Goal: Find specific page/section: Find specific page/section

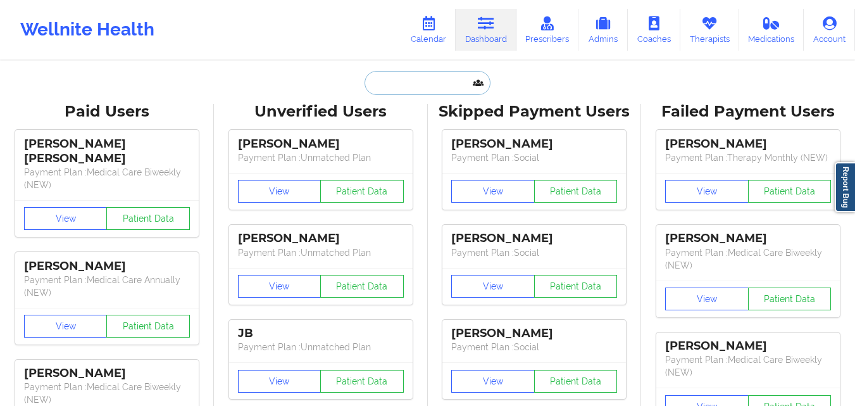
click at [388, 84] on input "text" at bounding box center [427, 83] width 125 height 24
paste input "[PERSON_NAME]"
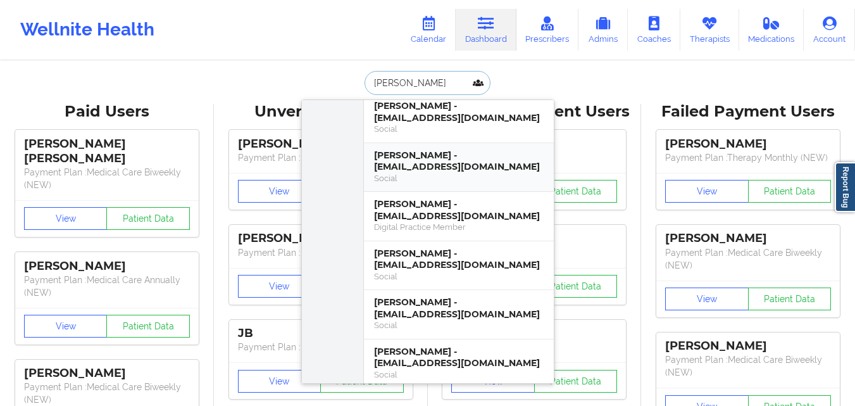
scroll to position [443, 0]
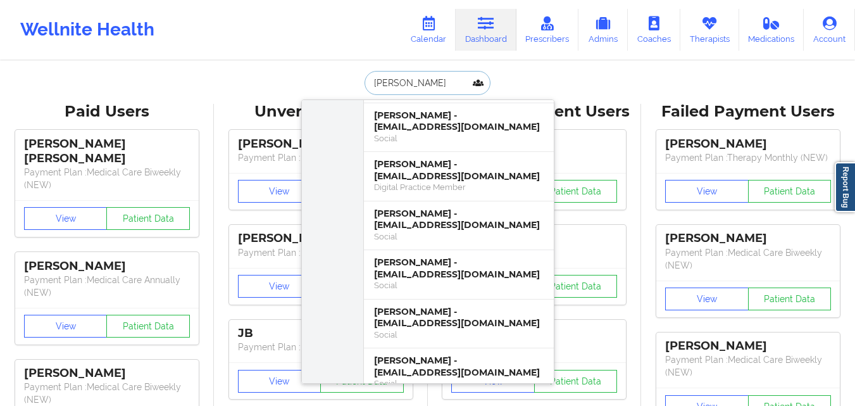
click at [425, 82] on input "[PERSON_NAME]" at bounding box center [427, 83] width 125 height 24
paste input "[EMAIL_ADDRESS][DOMAIN_NAME]"
type input "[EMAIL_ADDRESS][DOMAIN_NAME]"
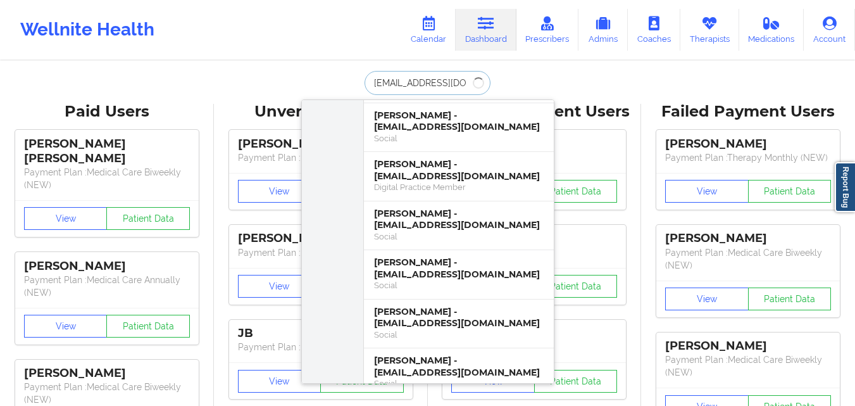
scroll to position [0, 0]
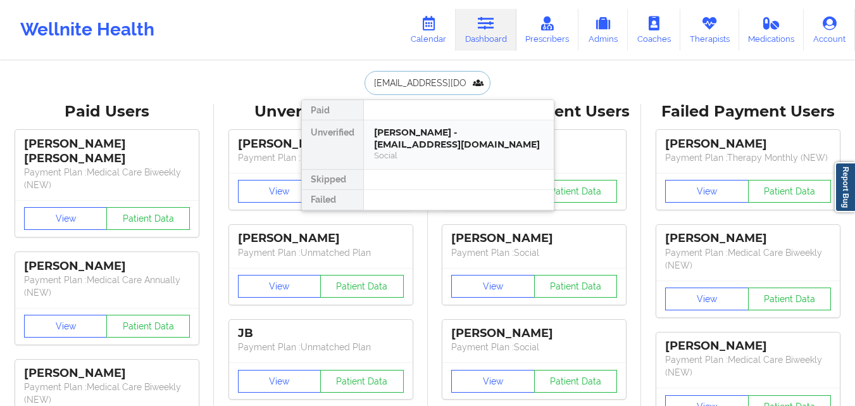
click at [429, 131] on div "[PERSON_NAME] - [EMAIL_ADDRESS][DOMAIN_NAME]" at bounding box center [459, 138] width 170 height 23
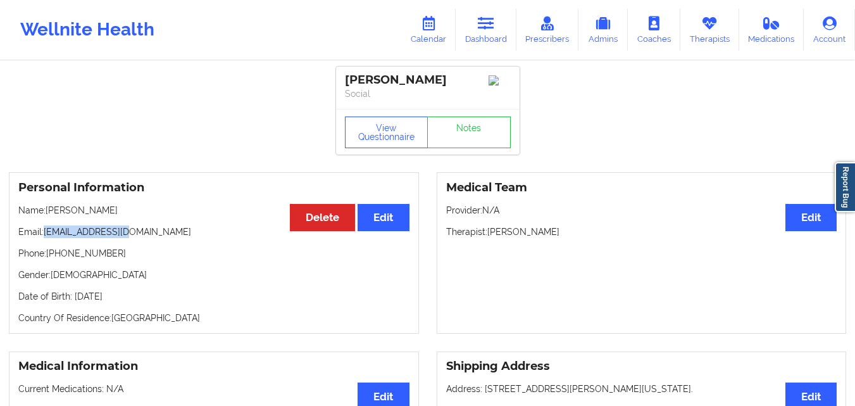
drag, startPoint x: 45, startPoint y: 234, endPoint x: 157, endPoint y: 236, distance: 112.1
click at [157, 236] on p "Email: [EMAIL_ADDRESS][DOMAIN_NAME]" at bounding box center [213, 231] width 391 height 13
copy p "[EMAIL_ADDRESS][DOMAIN_NAME]"
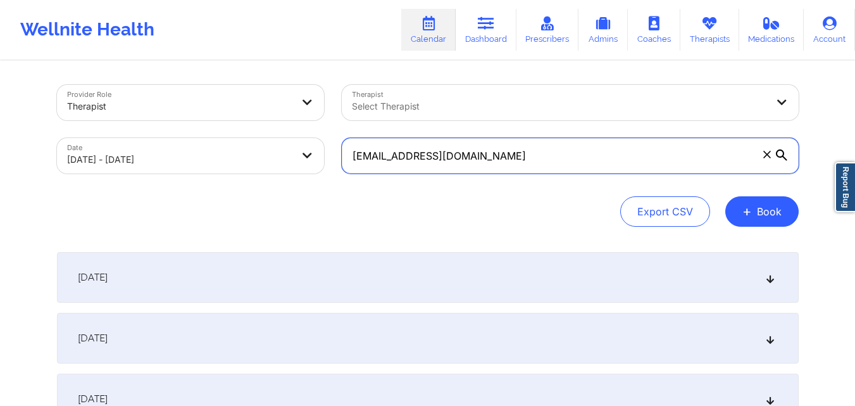
click at [550, 162] on input "[EMAIL_ADDRESS][DOMAIN_NAME]" at bounding box center [570, 155] width 457 height 35
paste input "joy3820"
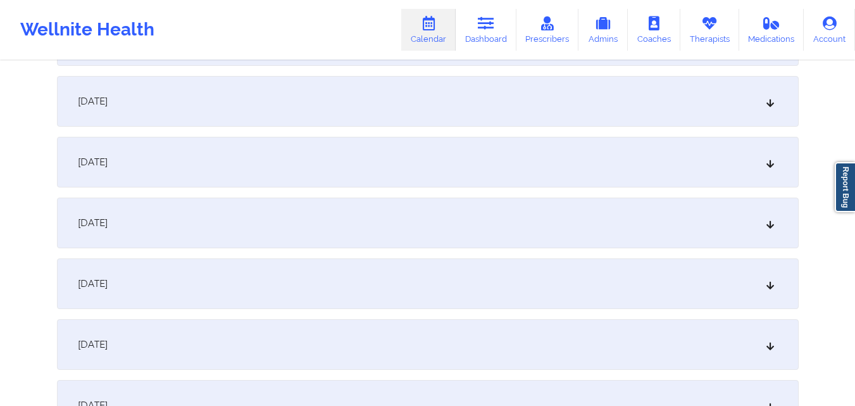
scroll to position [507, 0]
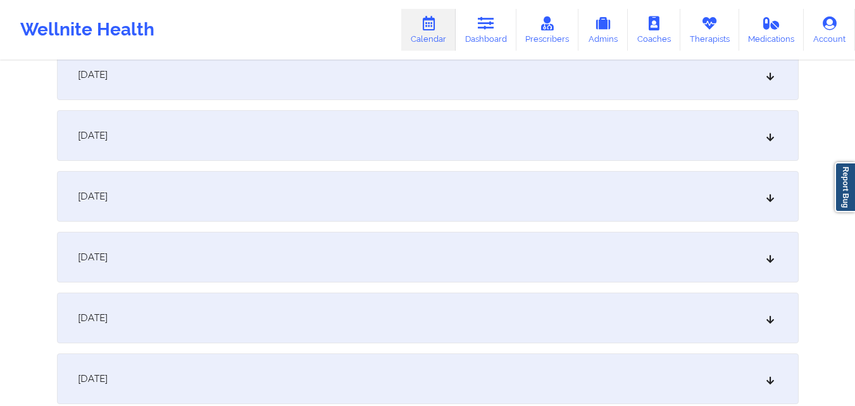
type input "[EMAIL_ADDRESS][DOMAIN_NAME]"
click at [413, 200] on div "October 8, 2025" at bounding box center [428, 196] width 742 height 51
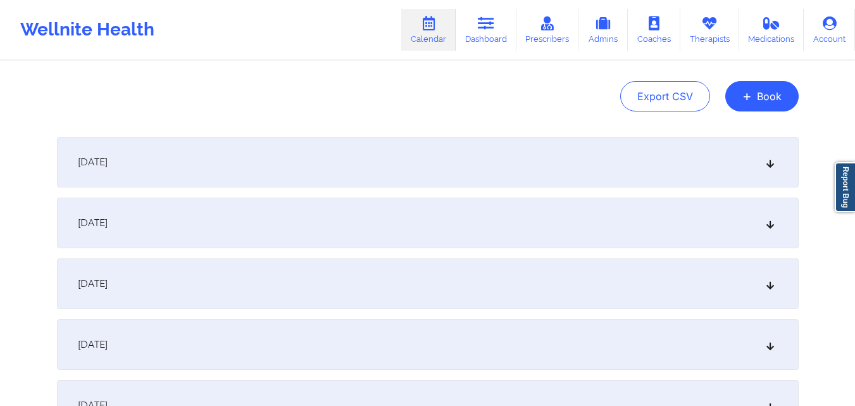
scroll to position [0, 0]
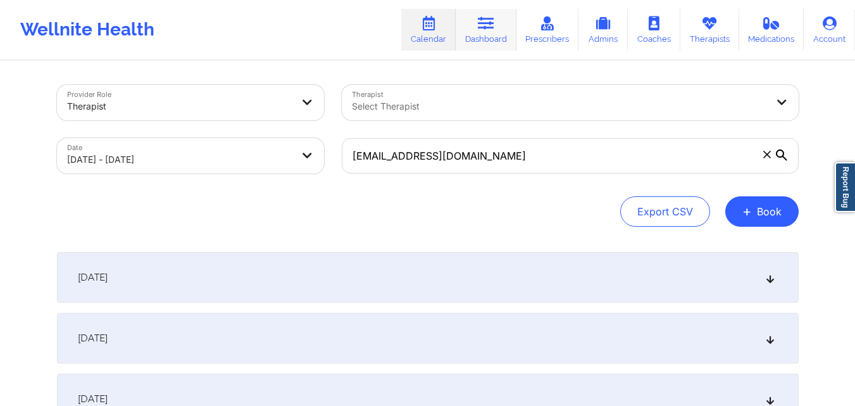
click at [489, 21] on icon at bounding box center [486, 23] width 16 height 14
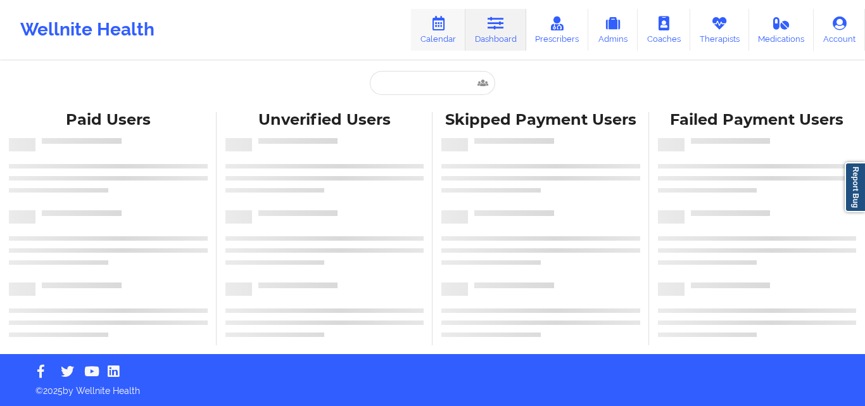
click at [436, 32] on link "Calendar" at bounding box center [438, 30] width 54 height 42
